Goal: Task Accomplishment & Management: Manage account settings

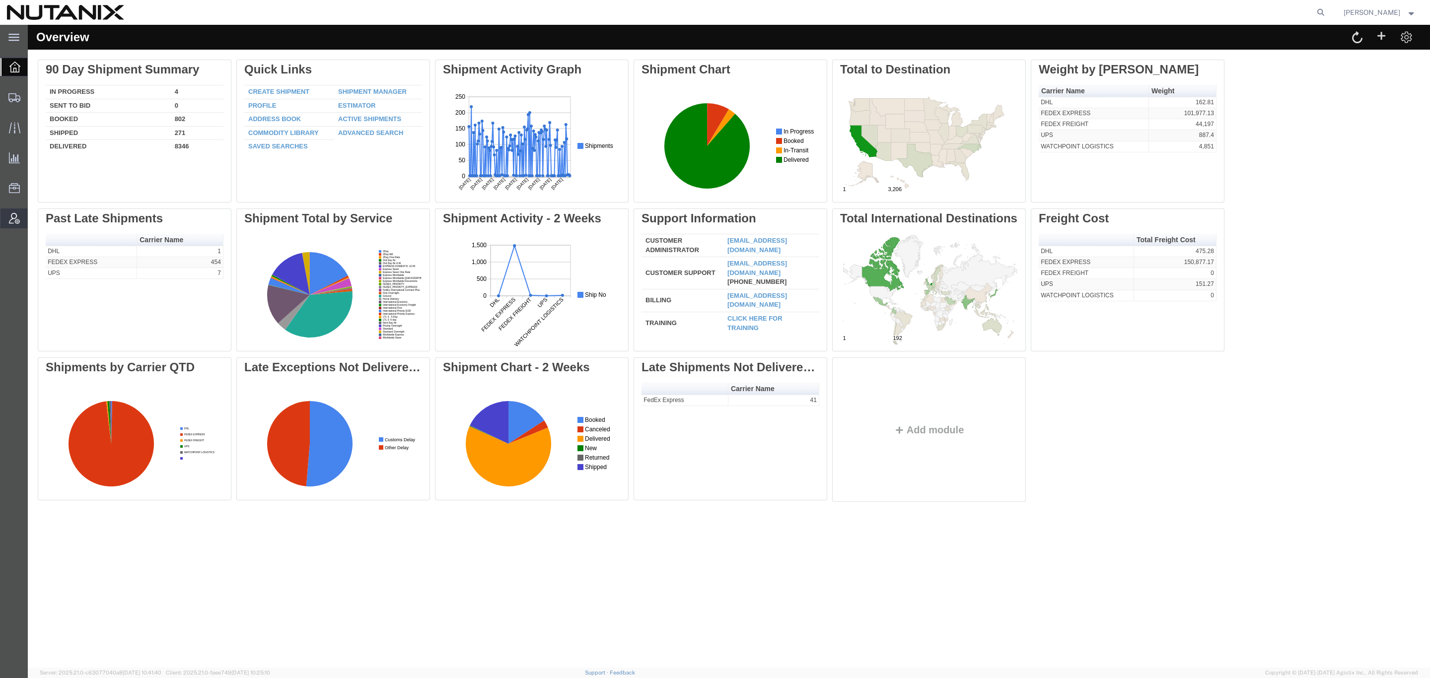
click at [34, 211] on span "Account Admin" at bounding box center [30, 219] width 7 height 20
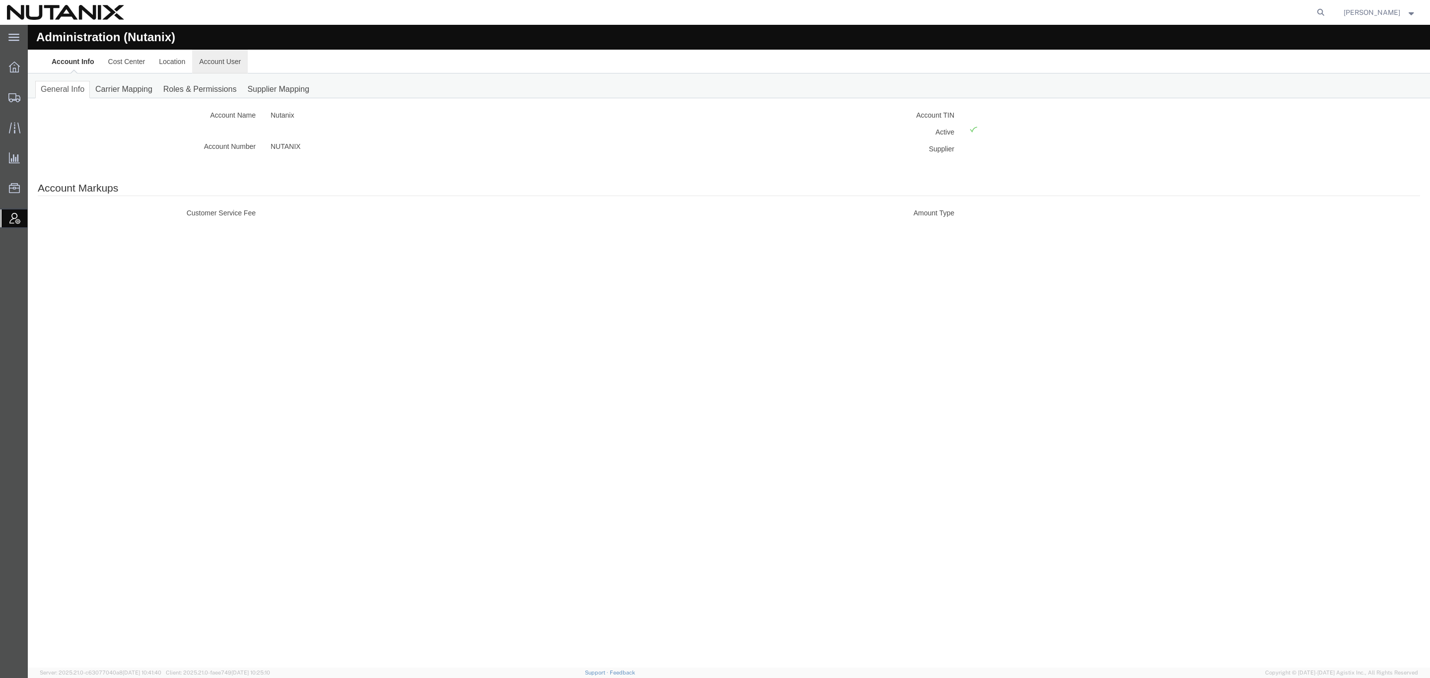
click at [222, 70] on link "Account User" at bounding box center [220, 62] width 56 height 24
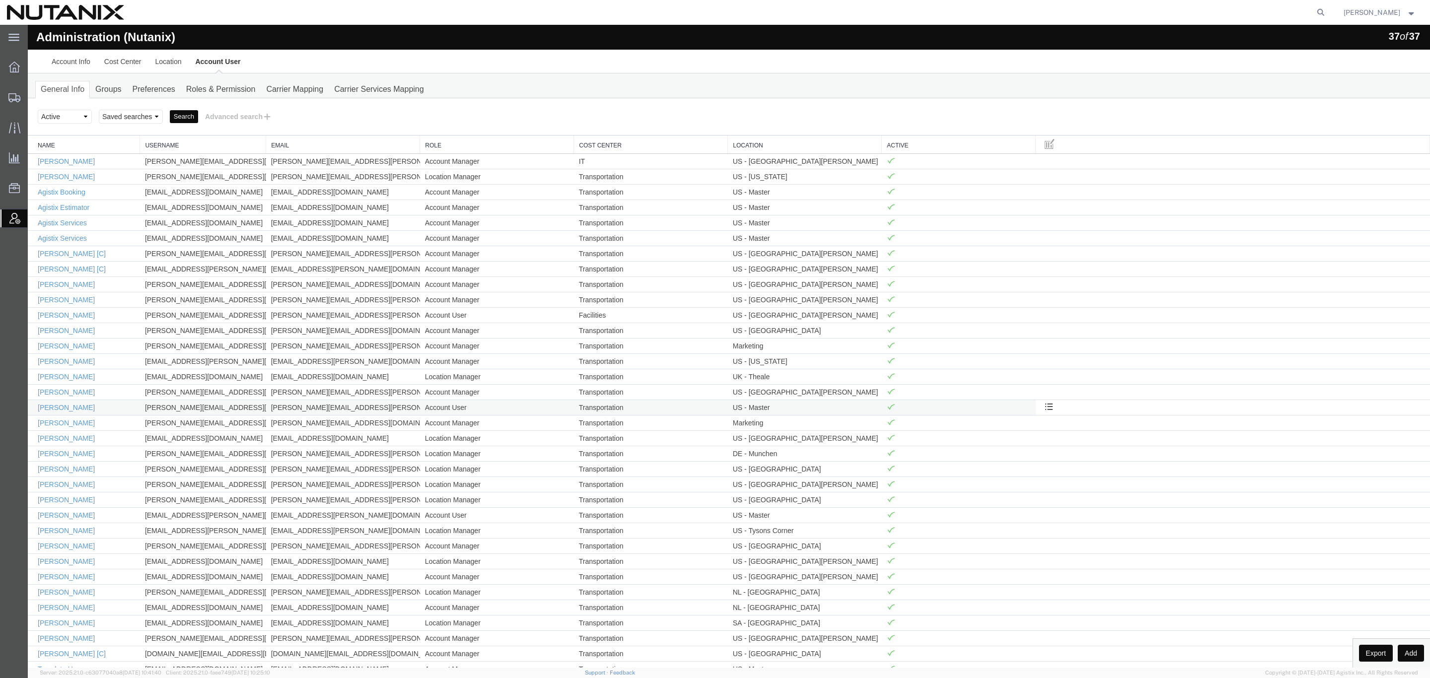
click at [109, 408] on td "[PERSON_NAME]" at bounding box center [84, 407] width 112 height 15
